Goal: Task Accomplishment & Management: Complete application form

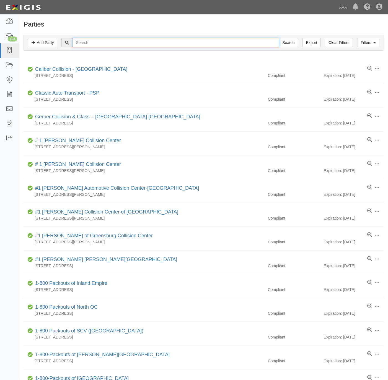
click at [100, 47] on input "text" at bounding box center [175, 42] width 206 height 9
paste input "Brewers Service Station"
type input "Brewers Service Station"
click at [289, 41] on input "Search" at bounding box center [288, 42] width 19 height 9
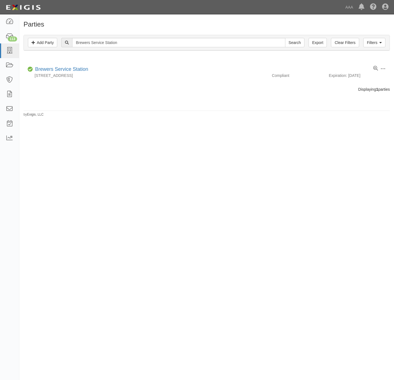
drag, startPoint x: 288, startPoint y: 20, endPoint x: 282, endPoint y: 21, distance: 5.6
click at [288, 20] on div "Parties Add Party Filters Add Party Clear Filters Export Brewers Service Statio…" at bounding box center [206, 67] width 375 height 100
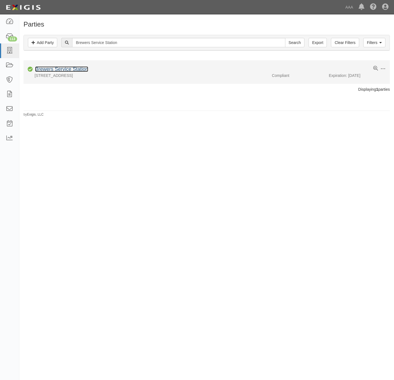
click at [73, 71] on link "Brewers Service Station" at bounding box center [61, 69] width 53 height 6
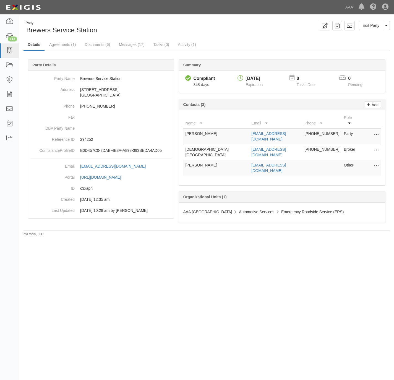
click at [245, 36] on div "Party Brewers Service Station Edit Party Toggle Party Dropdown View Audit Trail…" at bounding box center [206, 129] width 375 height 216
click at [60, 45] on link "Agreements (1)" at bounding box center [62, 45] width 35 height 12
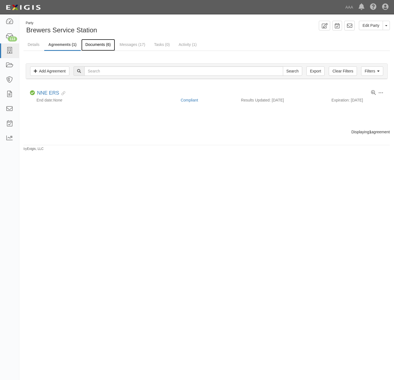
drag, startPoint x: 97, startPoint y: 45, endPoint x: 344, endPoint y: 71, distance: 247.7
click at [99, 45] on link "Documents (6)" at bounding box center [98, 44] width 34 height 11
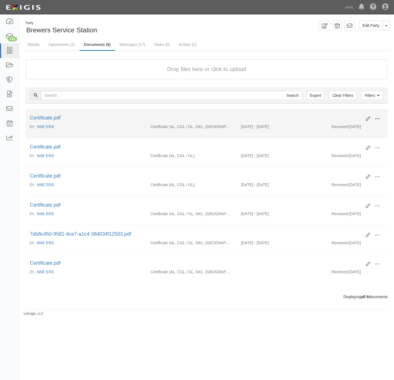
click at [379, 118] on span at bounding box center [377, 118] width 5 height 5
click at [353, 129] on link "View" at bounding box center [351, 127] width 44 height 10
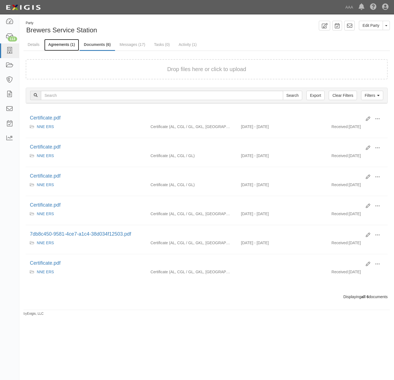
click at [60, 43] on link "Agreements (1)" at bounding box center [61, 45] width 35 height 12
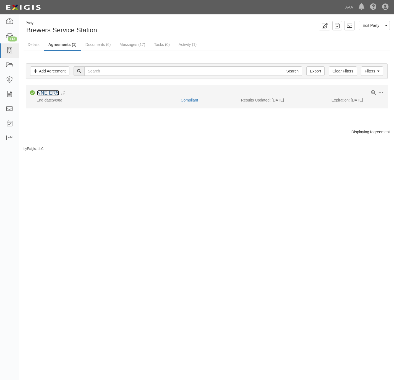
click at [53, 94] on link "NNE ERS" at bounding box center [48, 93] width 22 height 6
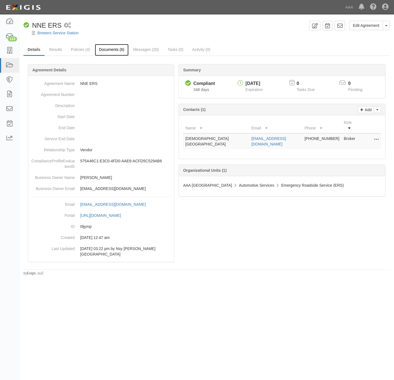
click at [111, 51] on link "Documents (6)" at bounding box center [112, 50] width 34 height 12
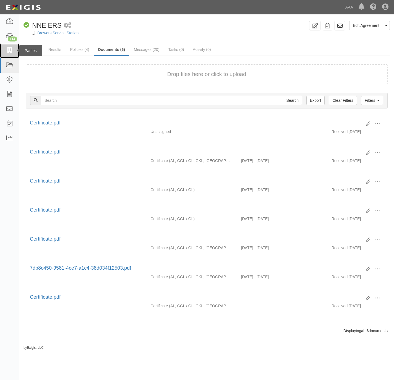
click at [11, 51] on icon at bounding box center [10, 51] width 8 height 6
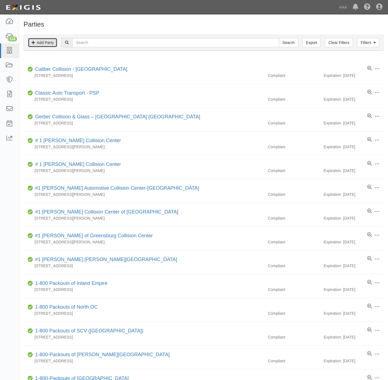
click at [41, 43] on link "Add Party" at bounding box center [42, 42] width 29 height 9
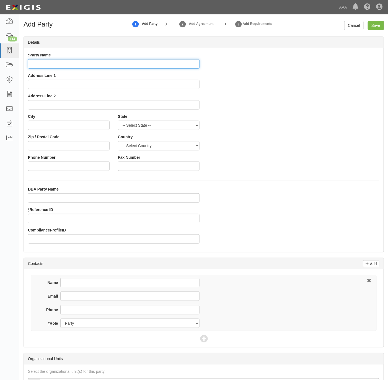
drag, startPoint x: 67, startPoint y: 67, endPoint x: 71, endPoint y: 65, distance: 4.7
click at [67, 67] on input "* Party Name" at bounding box center [113, 63] width 171 height 9
paste input "Kia of Cerrito"
type input "Kia of Cerrito"
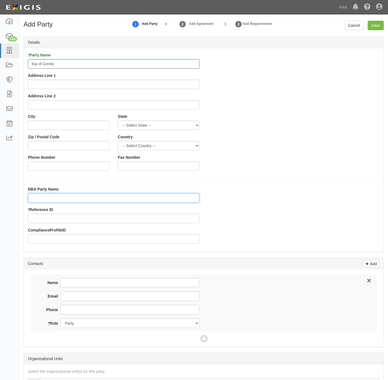
click at [57, 198] on input "DBA Party Name" at bounding box center [113, 197] width 171 height 9
paste input "Trophy of Cerritos Auto Group"
type input "Trophy of Cerritos Auto Group"
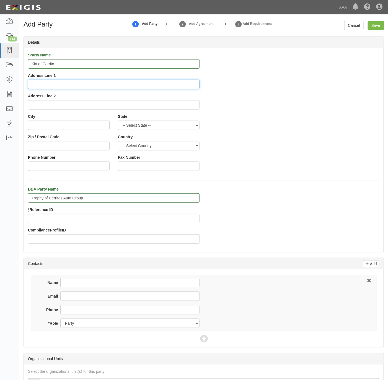
drag, startPoint x: 68, startPoint y: 83, endPoint x: 81, endPoint y: 84, distance: 13.0
click at [68, 83] on input "Address Line 1" at bounding box center [113, 84] width 171 height 9
paste input "18201 Studebaker Rd"
type input "18201 Studebaker Rd"
drag, startPoint x: 50, startPoint y: 124, endPoint x: 56, endPoint y: 123, distance: 6.8
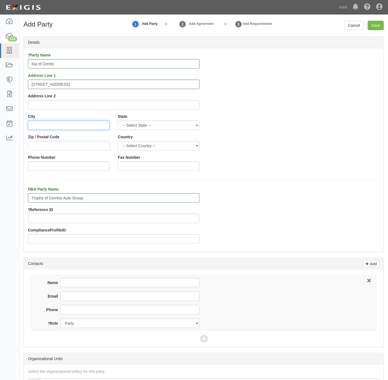
click at [51, 124] on input "City" at bounding box center [69, 125] width 82 height 9
paste input "Cerritos"
type input "Cerritos"
select select "CA"
type input "90703"
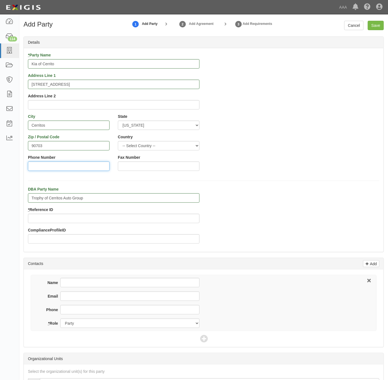
click at [80, 162] on input "Phone Number" at bounding box center [69, 165] width 82 height 9
paste input "562-860-2404"
type input "562-860-2404"
click at [114, 306] on input "Phone" at bounding box center [129, 309] width 139 height 9
paste input "562-860-2404"
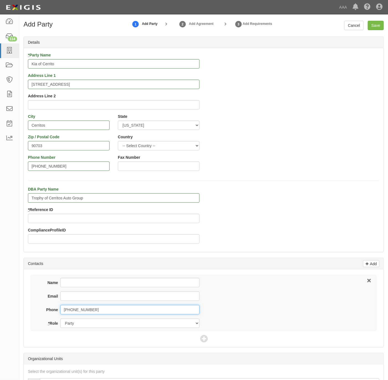
type input "562-860-2404"
click at [72, 216] on input "* Reference ID" at bounding box center [113, 218] width 171 height 9
paste input "25213"
type input "25213"
click at [290, 91] on div "* Party Name Kia of Cerrito Address Line 1 18201 Studebaker Rd Address Line 2 C…" at bounding box center [203, 113] width 359 height 123
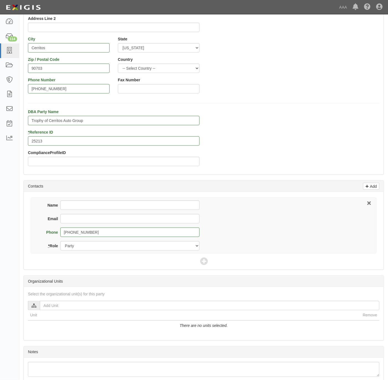
scroll to position [83, 0]
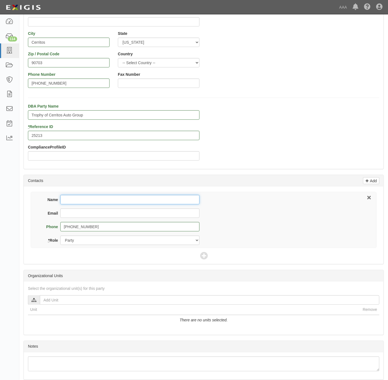
click at [105, 199] on input "Name" at bounding box center [129, 199] width 139 height 9
paste input "Lemuel Martinez"
type input "Lemuel Martinez"
click at [114, 213] on input "Email" at bounding box center [129, 212] width 139 height 9
paste input "Lemuel.Martinez@kiacerritos.com"
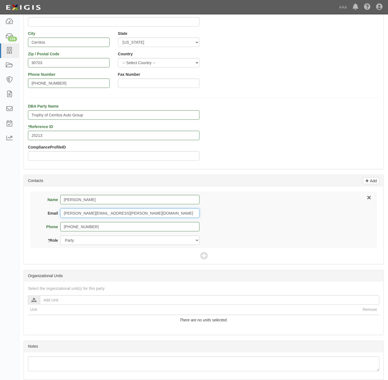
click at [65, 213] on input "Lemuel.Martinez@kiacerritos.com" at bounding box center [129, 212] width 139 height 9
type input "lemuel.martinez@kiacerritos.com"
click at [203, 253] on icon at bounding box center [204, 256] width 8 height 8
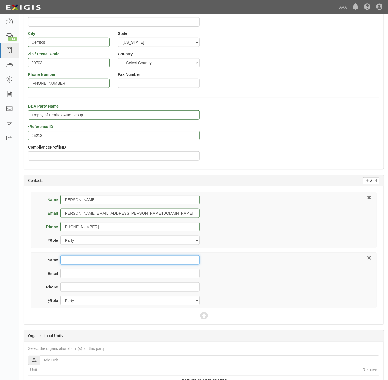
click at [64, 260] on input "Name" at bounding box center [129, 259] width 139 height 9
paste input "Lemuel.Martinez@kiacerritos.com"
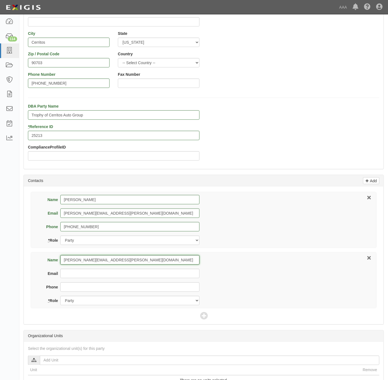
click at [143, 260] on input "Lemuel.Martinez@kiacerritos.com" at bounding box center [129, 259] width 139 height 9
paste input "ockton Companies, LLC"
type input "Lockton Companies, LLC"
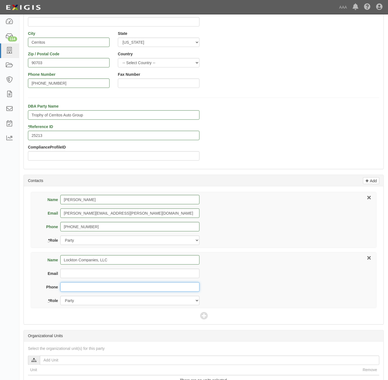
click at [79, 291] on input "Phone" at bounding box center [129, 286] width 139 height 9
paste input "303-414-6000"
type input "303-414-6000"
click at [98, 301] on select "Party Broker Other" at bounding box center [129, 300] width 139 height 9
select select "Broker"
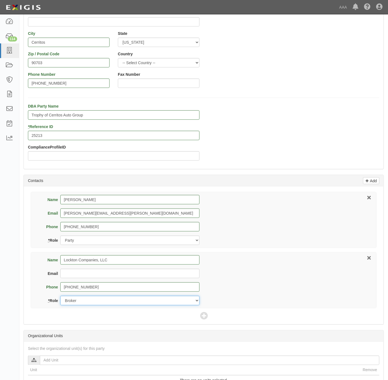
click at [60, 297] on select "Party Broker Other" at bounding box center [129, 300] width 139 height 9
click at [207, 317] on icon at bounding box center [204, 316] width 8 height 8
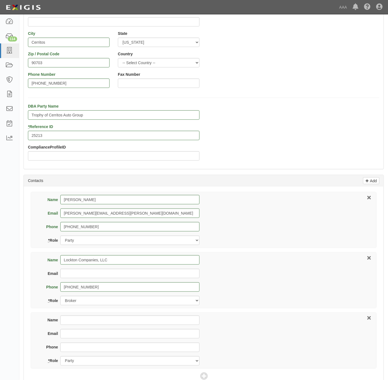
click at [79, 327] on div "Name" at bounding box center [120, 322] width 159 height 14
click at [79, 321] on input "Name" at bounding box center [129, 319] width 139 height 9
paste input "Mark Mills"
type input "Mark Mills"
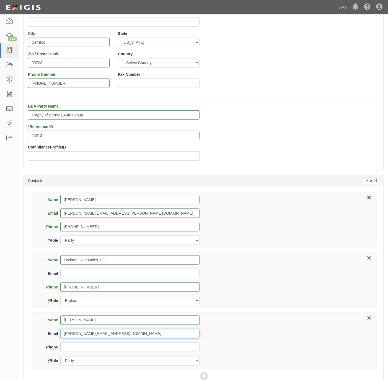
type input "mills.mark@ace.aaa.com"
select select "Other"
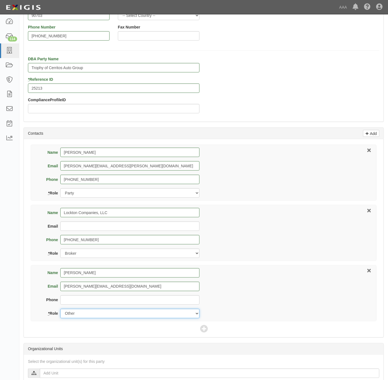
scroll to position [229, 0]
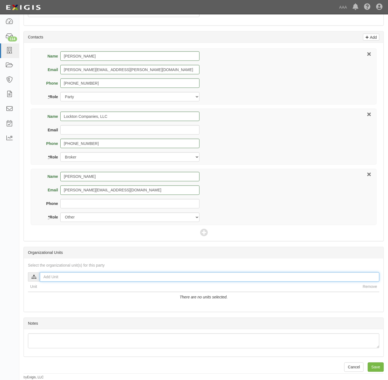
click at [57, 277] on input "text" at bounding box center [209, 276] width 339 height 9
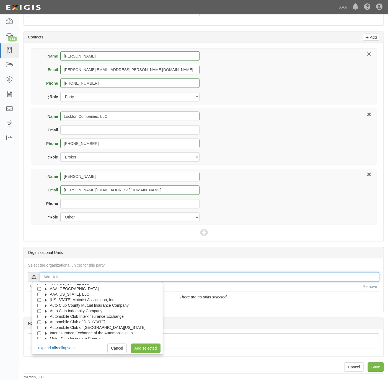
scroll to position [22, 0]
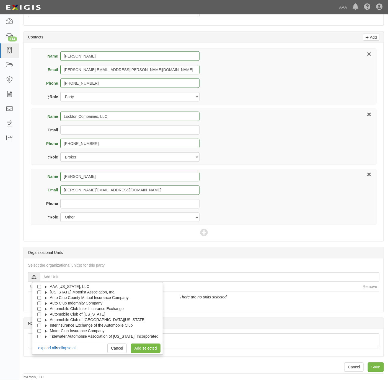
click at [92, 318] on span "Automobile Club of Southern California" at bounding box center [98, 320] width 96 height 4
click at [54, 323] on label "Automotive Services" at bounding box center [69, 325] width 42 height 6
drag, startPoint x: 50, startPoint y: 329, endPoint x: 53, endPoint y: 331, distance: 3.7
click at [49, 329] on input "Approved Automotive Repair (AAR)" at bounding box center [49, 331] width 4 height 4
checkbox input "true"
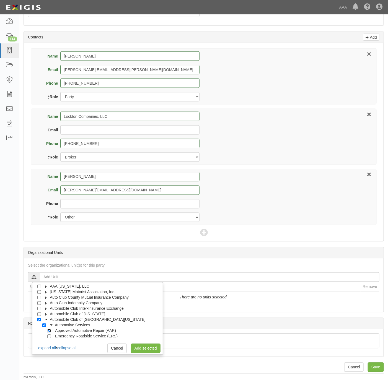
checkbox input "true"
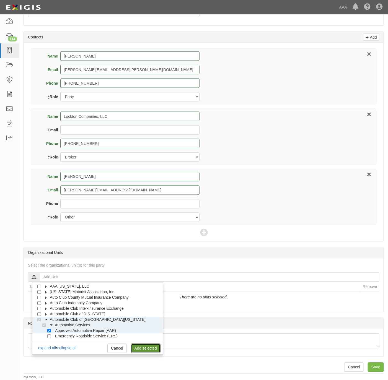
click at [140, 349] on link "Add selected" at bounding box center [146, 348] width 30 height 9
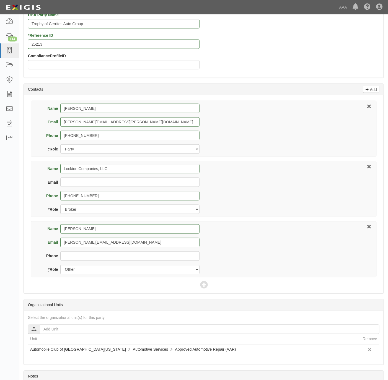
scroll to position [230, 0]
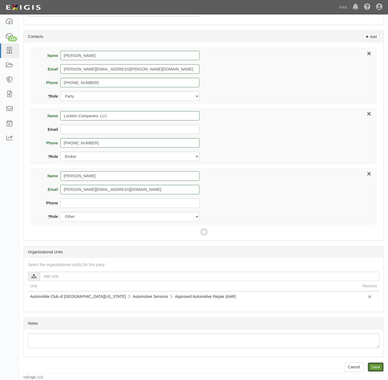
click at [377, 367] on input "Save" at bounding box center [375, 366] width 16 height 9
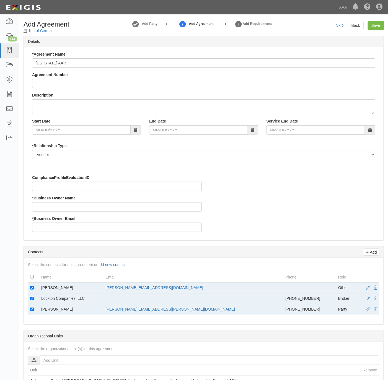
type input "[US_STATE] AAR"
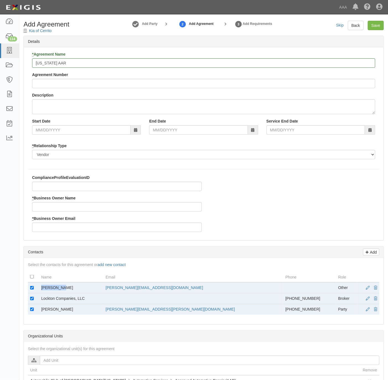
drag, startPoint x: 67, startPoint y: 290, endPoint x: 41, endPoint y: 287, distance: 26.1
click at [41, 287] on td "[PERSON_NAME]" at bounding box center [71, 287] width 64 height 11
copy td "[PERSON_NAME]"
drag, startPoint x: 41, startPoint y: 287, endPoint x: 86, endPoint y: 210, distance: 89.4
click at [86, 210] on input "* Business Owner Name" at bounding box center [116, 206] width 169 height 9
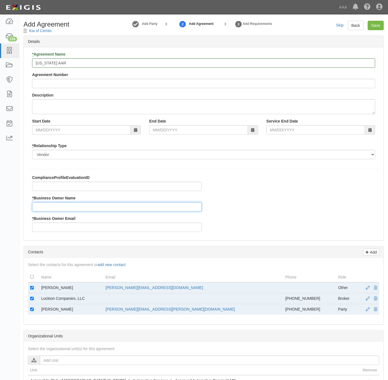
paste input "[PERSON_NAME]"
type input "[PERSON_NAME]"
drag, startPoint x: 196, startPoint y: 291, endPoint x: 134, endPoint y: 291, distance: 61.4
click at [134, 291] on tr "Mark Mills mills.mark@ace.aaa.com Other" at bounding box center [203, 287] width 351 height 11
copy tr "mills.mark@ace.aaa.com"
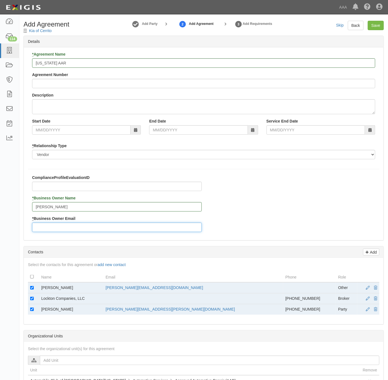
drag, startPoint x: 134, startPoint y: 291, endPoint x: 95, endPoint y: 224, distance: 77.5
click at [95, 224] on input "* Business Owner Email" at bounding box center [116, 227] width 169 height 9
paste input "mills.mark@ace.aaa.com"
click at [46, 230] on input "mills.mark@ace.aaa.com" at bounding box center [116, 227] width 169 height 9
type input "mills.mark@ace.aaa.com"
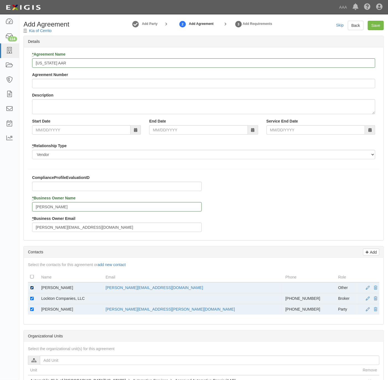
drag, startPoint x: 31, startPoint y: 287, endPoint x: 33, endPoint y: 289, distance: 3.2
click at [32, 288] on input "checkbox" at bounding box center [32, 288] width 4 height 4
checkbox input "false"
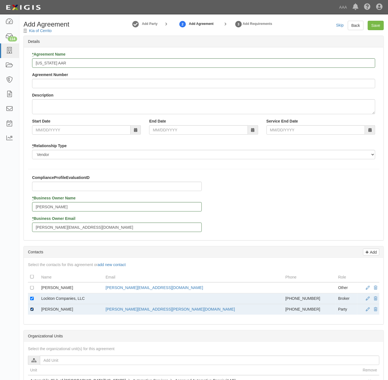
click at [33, 310] on input "checkbox" at bounding box center [32, 309] width 4 height 4
checkbox input "false"
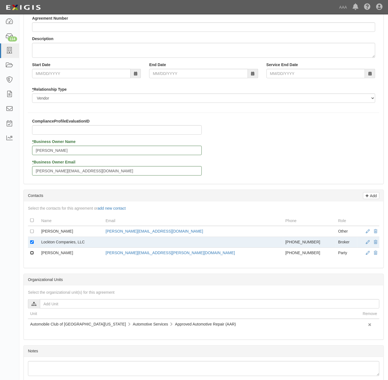
scroll to position [134, 0]
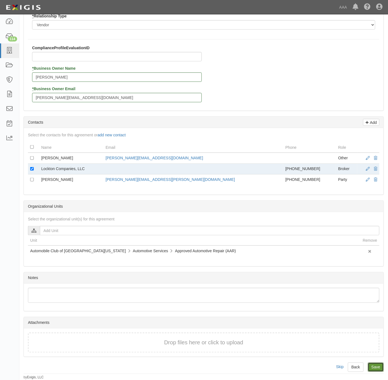
click at [372, 368] on input "Save" at bounding box center [375, 366] width 16 height 9
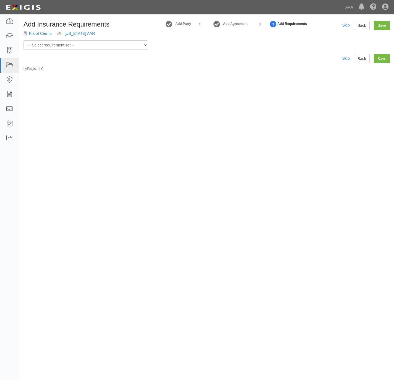
select select "31536"
click at [23, 40] on select "-- Select requirement set -- AAA East Central AAR AAA East Central ERS AAA East…" at bounding box center [85, 44] width 124 height 9
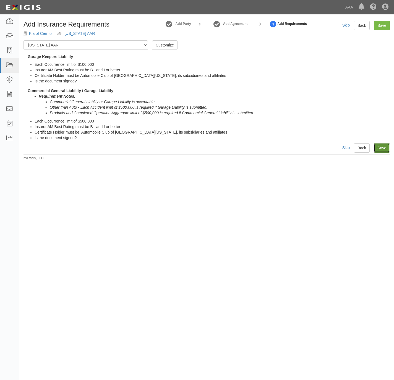
click at [384, 147] on link "Save" at bounding box center [382, 147] width 16 height 9
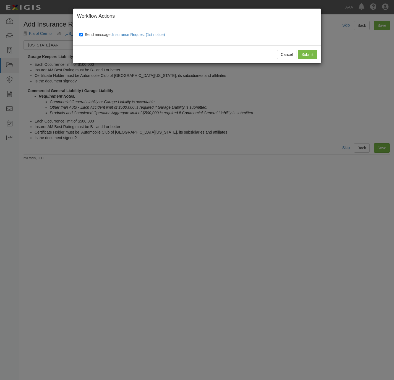
click at [98, 36] on label "Send message: Insurance Request (1st notice)" at bounding box center [123, 34] width 88 height 7
click at [83, 36] on input "Send message: Insurance Request (1st notice)" at bounding box center [81, 34] width 4 height 4
checkbox input "false"
click at [305, 55] on input "Submit" at bounding box center [307, 54] width 19 height 9
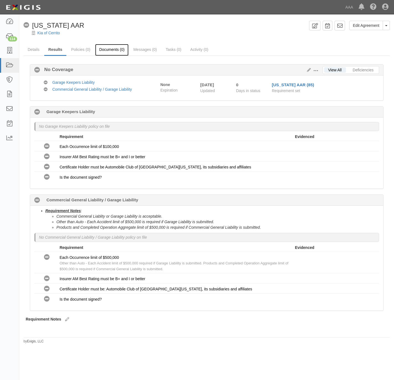
click at [112, 47] on link "Documents (0)" at bounding box center [112, 50] width 34 height 12
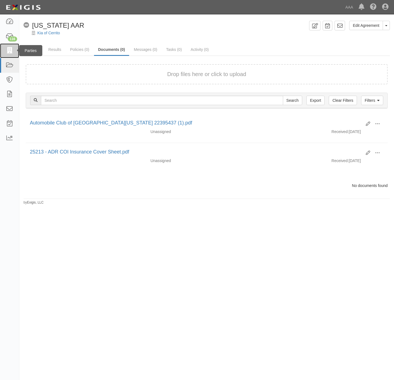
click at [8, 50] on icon at bounding box center [10, 51] width 8 height 6
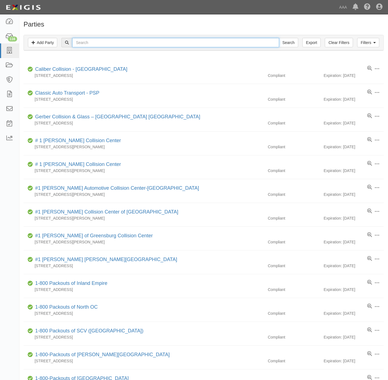
click at [102, 45] on input "text" at bounding box center [175, 42] width 206 height 9
paste input "CROW TOWING"
type input "CROW TOWING"
click at [293, 43] on input "Search" at bounding box center [288, 42] width 19 height 9
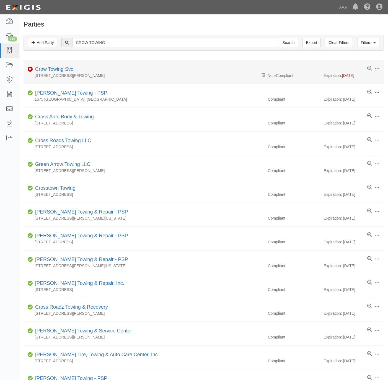
click at [54, 66] on div "Crow Towing Svc" at bounding box center [53, 69] width 40 height 7
click at [53, 69] on link "Crow Towing Svc" at bounding box center [54, 69] width 38 height 6
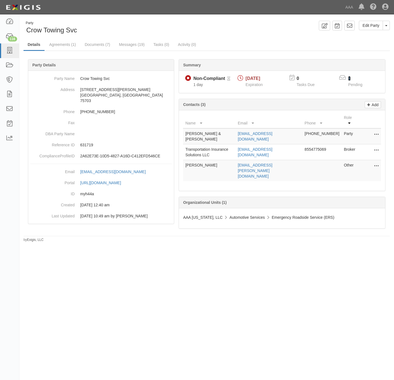
click at [348, 78] on link "1" at bounding box center [349, 78] width 2 height 5
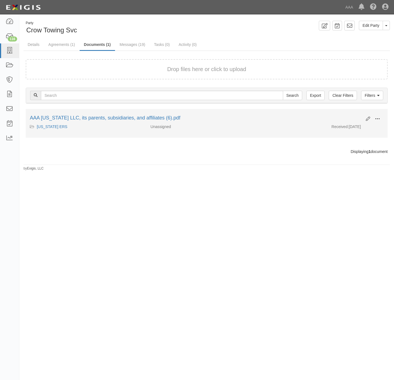
click at [378, 116] on button at bounding box center [377, 118] width 12 height 9
click at [347, 138] on link "View details" at bounding box center [351, 137] width 44 height 10
click at [374, 119] on button at bounding box center [377, 118] width 12 height 9
click at [348, 151] on link "Archive" at bounding box center [351, 147] width 44 height 10
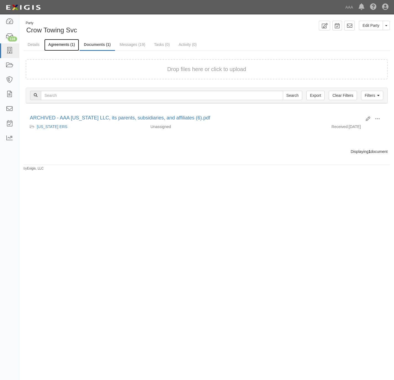
click at [49, 43] on link "Agreements (1)" at bounding box center [61, 45] width 35 height 12
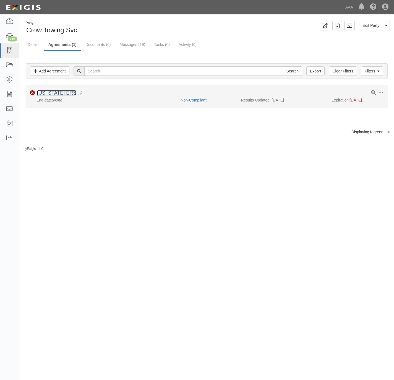
click at [43, 93] on link "[US_STATE] ERS" at bounding box center [56, 93] width 39 height 6
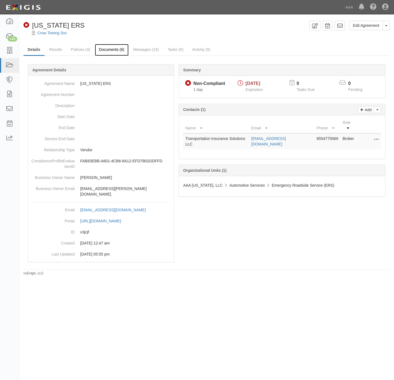
click at [101, 48] on link "Documents (6)" at bounding box center [112, 50] width 34 height 12
